Goal: Navigation & Orientation: Find specific page/section

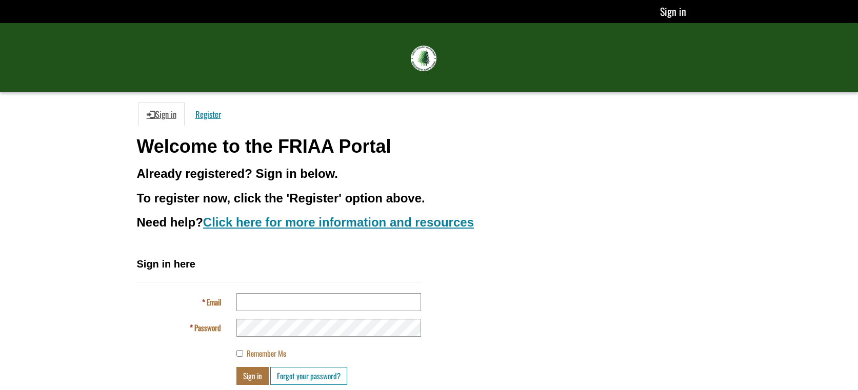
scroll to position [72, 0]
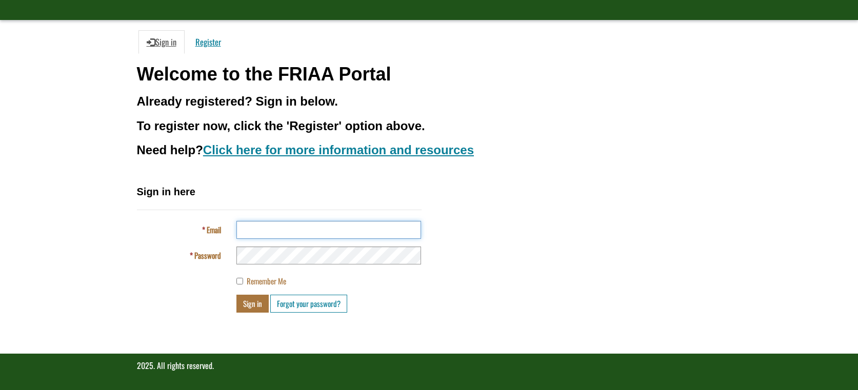
click at [263, 231] on input "Email" at bounding box center [328, 230] width 185 height 18
type input "**********"
click at [251, 297] on button "Sign in" at bounding box center [252, 304] width 32 height 18
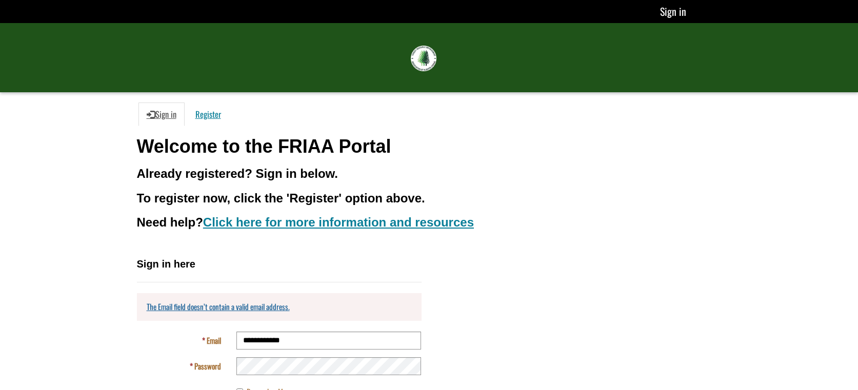
scroll to position [77, 0]
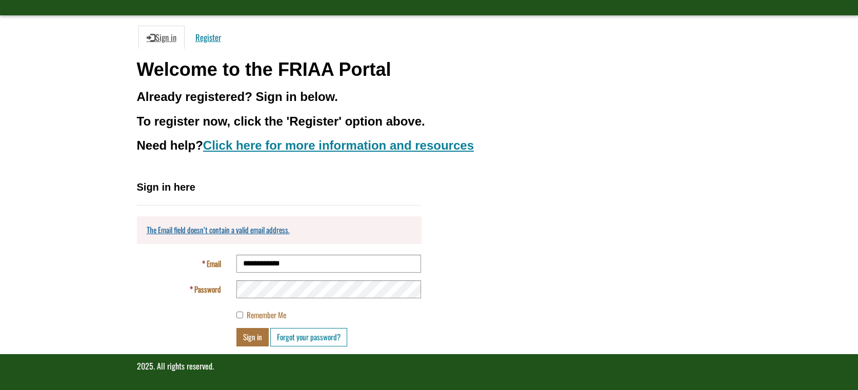
click at [270, 132] on div "Welcome to the FRIAA Portal Already registered? Sign in below. To register now,…" at bounding box center [429, 119] width 585 height 121
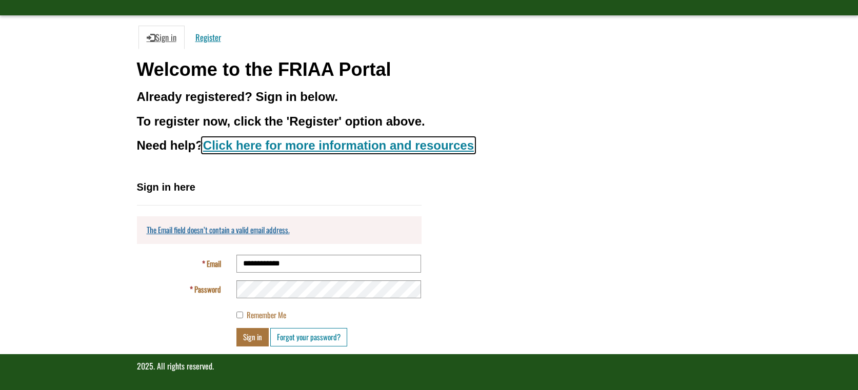
click at [269, 140] on link "Click here for more information and resources" at bounding box center [338, 145] width 271 height 14
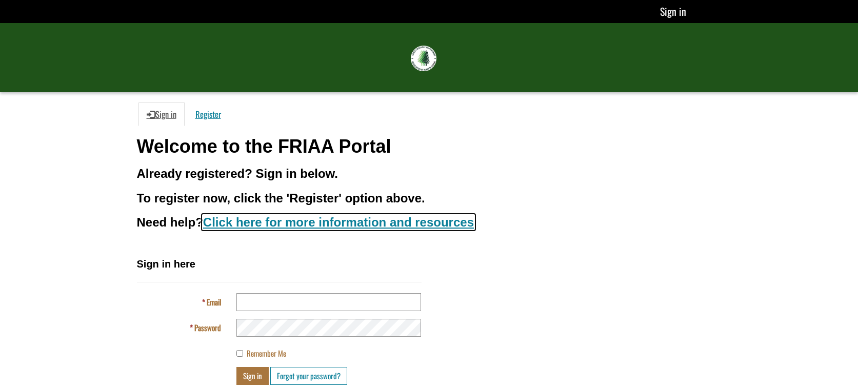
click at [354, 227] on link "Click here for more information and resources" at bounding box center [338, 222] width 271 height 14
